Goal: Find specific page/section

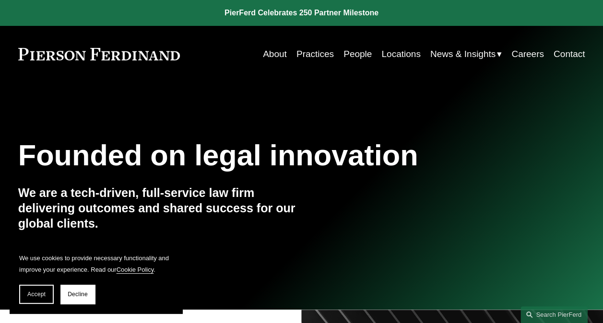
click at [309, 52] on link "Practices" at bounding box center [314, 54] width 37 height 18
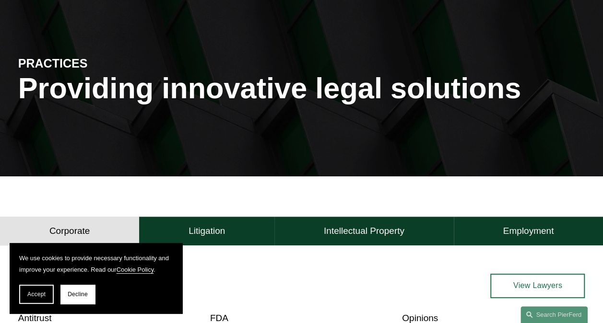
scroll to position [192, 0]
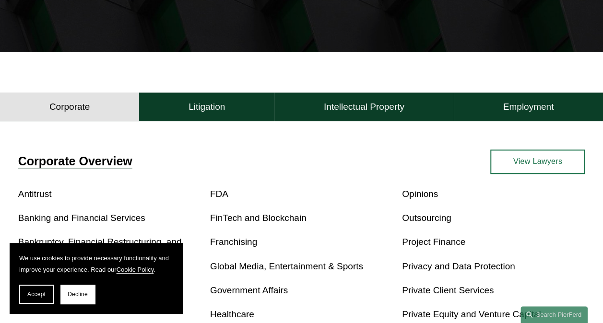
drag, startPoint x: 35, startPoint y: 294, endPoint x: 64, endPoint y: 282, distance: 31.2
click at [35, 294] on span "Accept" at bounding box center [36, 294] width 18 height 7
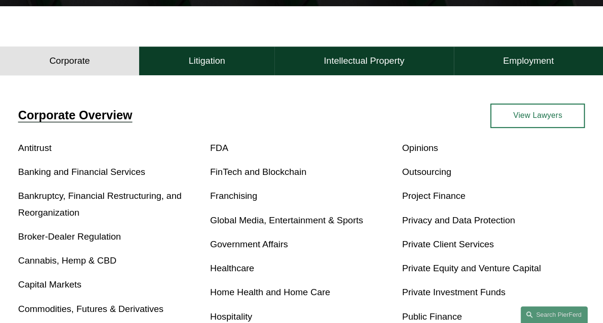
scroll to position [240, 0]
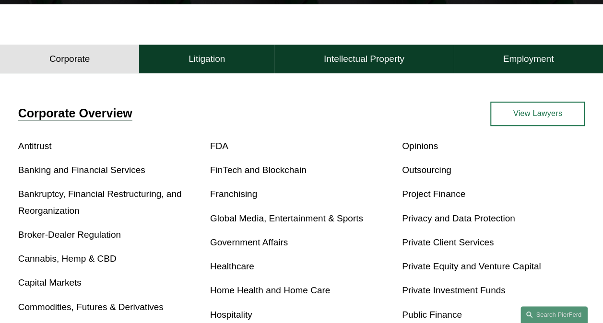
click at [538, 113] on link "View Lawyers" at bounding box center [537, 114] width 94 height 24
click at [540, 54] on button "Employment" at bounding box center [528, 59] width 149 height 29
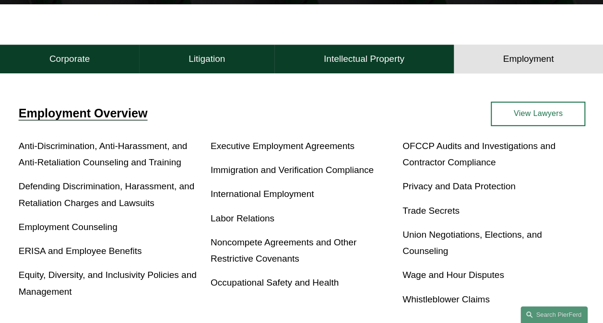
click at [547, 118] on link "View Lawyers" at bounding box center [538, 114] width 94 height 24
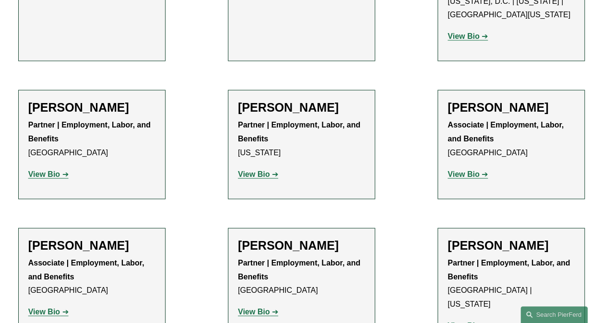
scroll to position [1007, 0]
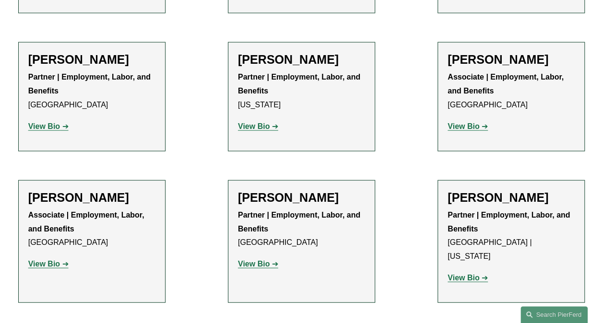
click at [601, 171] on ul "Filter Location All [GEOGRAPHIC_DATA] [GEOGRAPHIC_DATA] [GEOGRAPHIC_DATA] [GEOG…" at bounding box center [301, 137] width 603 height 1765
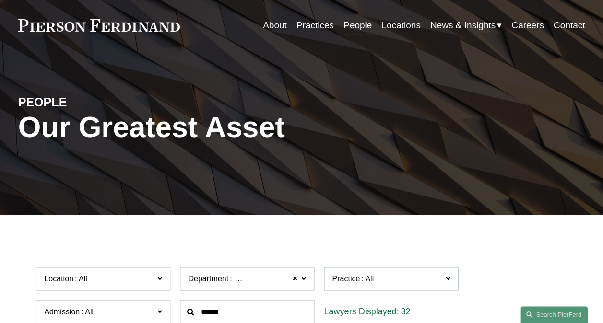
scroll to position [0, 0]
